Goal: Transaction & Acquisition: Purchase product/service

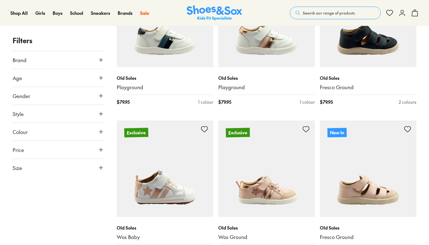
scroll to position [159, 0]
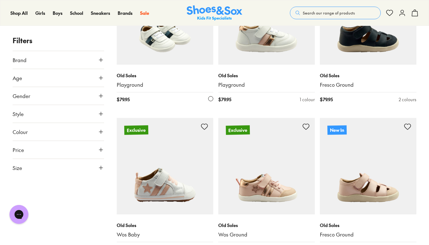
click at [132, 76] on p "Old Soles" at bounding box center [165, 75] width 97 height 7
click at [162, 48] on img at bounding box center [165, 16] width 97 height 97
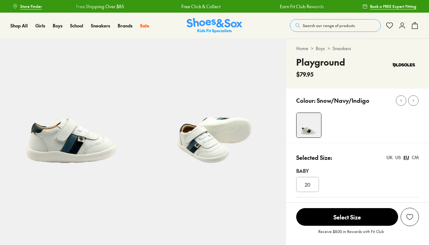
select select "*"
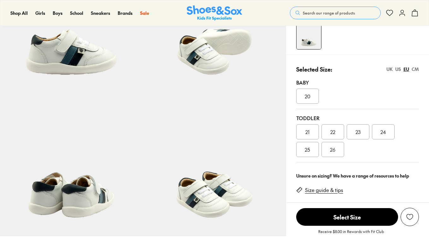
scroll to position [93, 0]
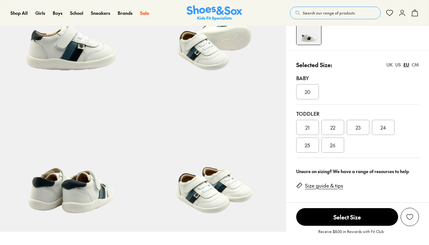
click at [391, 65] on div "UK" at bounding box center [389, 65] width 6 height 7
click at [398, 64] on div "US" at bounding box center [398, 65] width 6 height 7
click at [406, 64] on div "EU" at bounding box center [406, 65] width 6 height 7
click at [412, 64] on div "CM" at bounding box center [415, 65] width 7 height 7
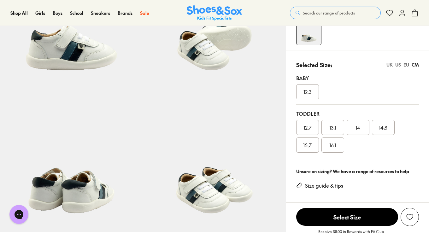
click at [406, 67] on div "EU" at bounding box center [406, 65] width 6 height 7
click at [307, 129] on span "21" at bounding box center [307, 128] width 4 height 8
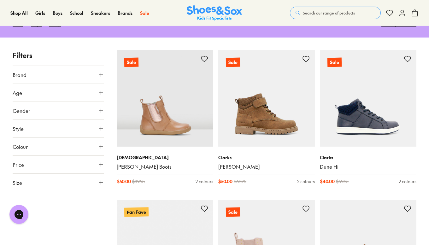
drag, startPoint x: 0, startPoint y: 0, endPoint x: 431, endPoint y: 43, distance: 433.3
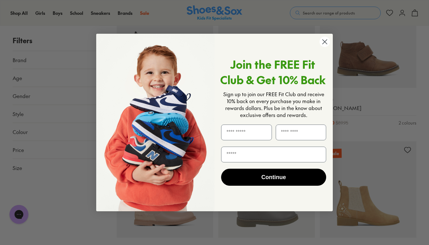
scroll to position [1331, 0]
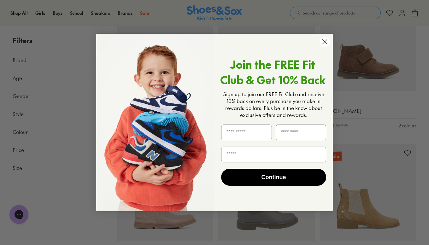
click at [323, 43] on circle "Close dialog" at bounding box center [325, 42] width 10 height 10
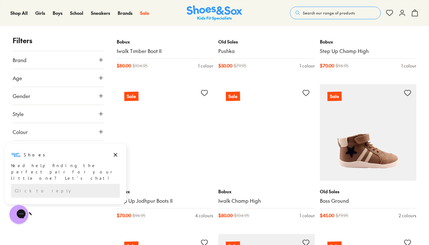
scroll to position [2750, 0]
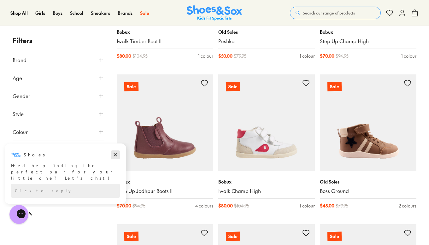
click at [118, 154] on icon "Dismiss campaign" at bounding box center [115, 155] width 6 height 8
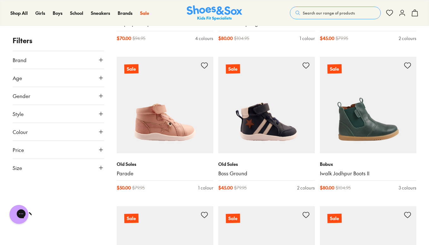
scroll to position [2934, 0]
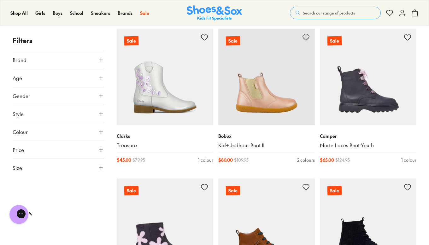
scroll to position [4586, 0]
